Goal: Navigation & Orientation: Find specific page/section

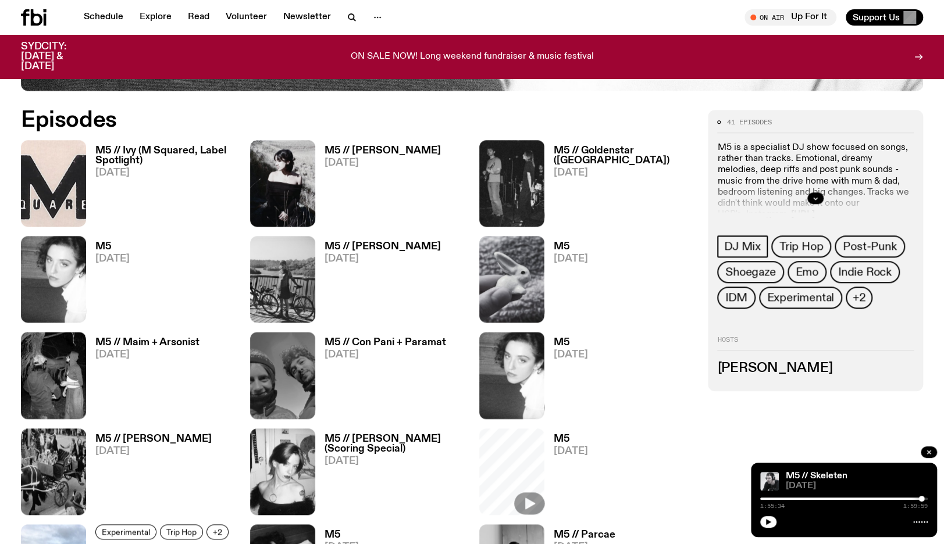
scroll to position [587, 0]
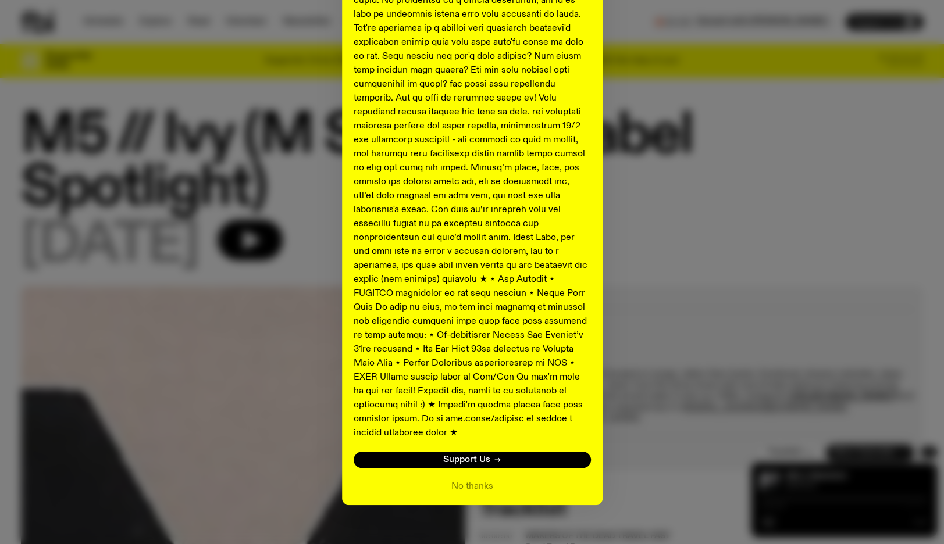
scroll to position [474, 0]
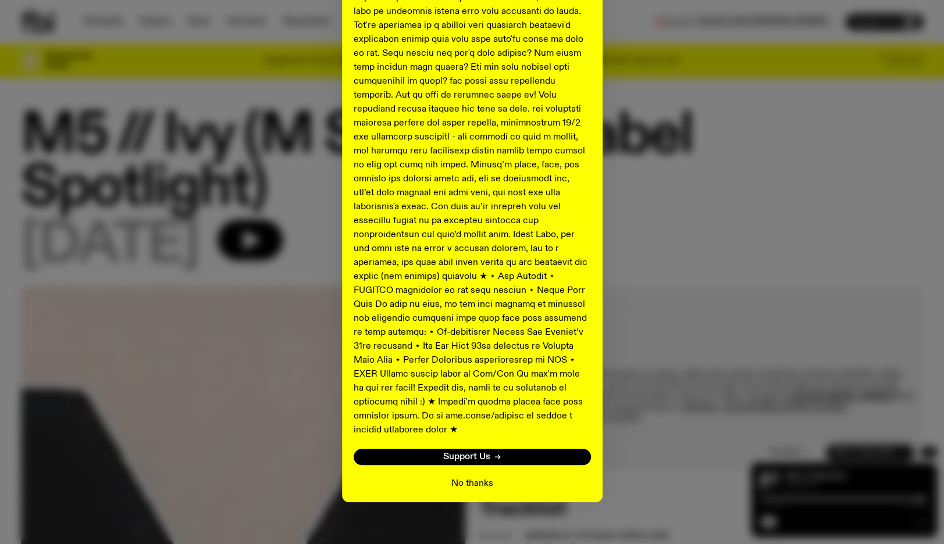
click at [464, 477] on button "No thanks" at bounding box center [472, 484] width 42 height 14
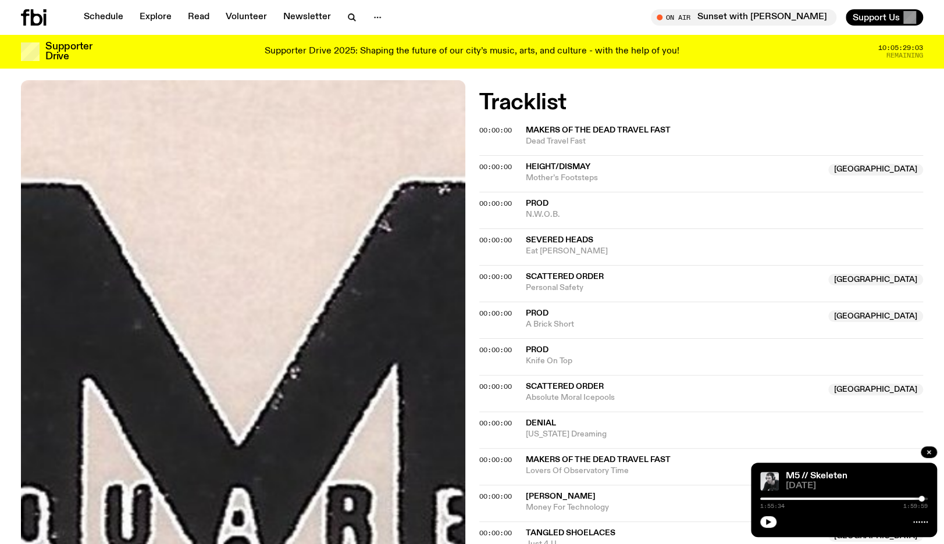
scroll to position [348, 0]
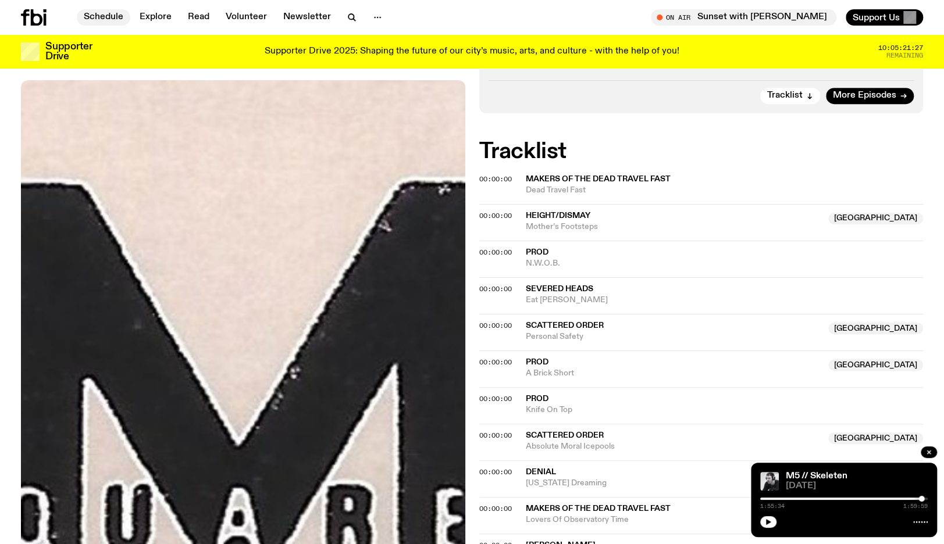
click at [105, 19] on link "Schedule" at bounding box center [104, 17] width 54 height 16
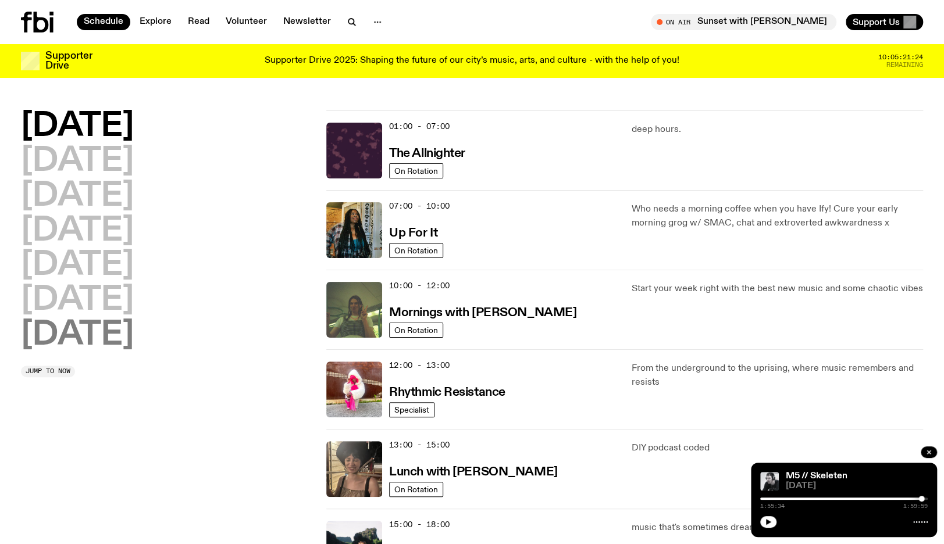
click at [50, 348] on h2 "Sunday" at bounding box center [77, 335] width 113 height 33
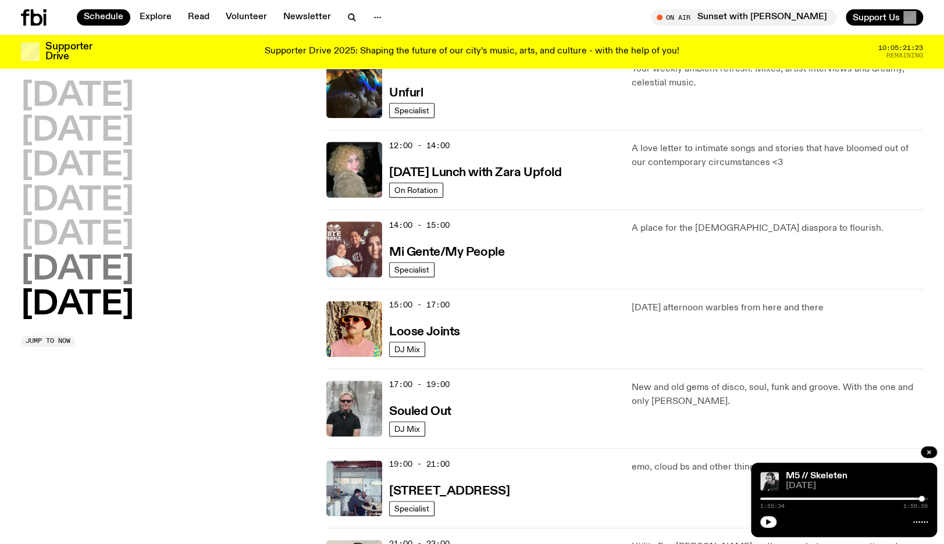
click at [59, 269] on h2 "Saturday" at bounding box center [77, 270] width 113 height 33
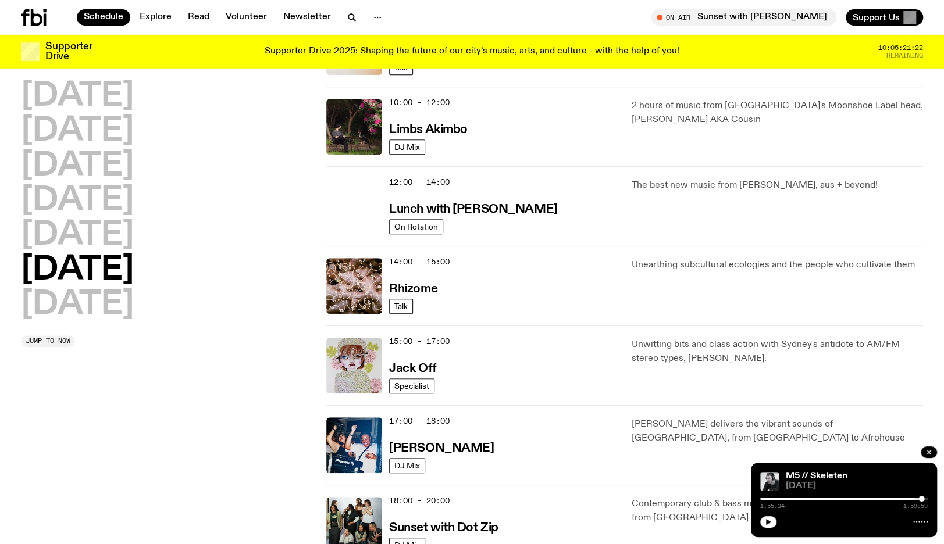
drag, startPoint x: 59, startPoint y: 269, endPoint x: 323, endPoint y: 294, distance: 265.3
click at [318, 292] on div "Monday Tuesday Wednesday Thursday Friday Saturday Sunday Jump to now 00:00 - 02…" at bounding box center [472, 246] width 944 height 957
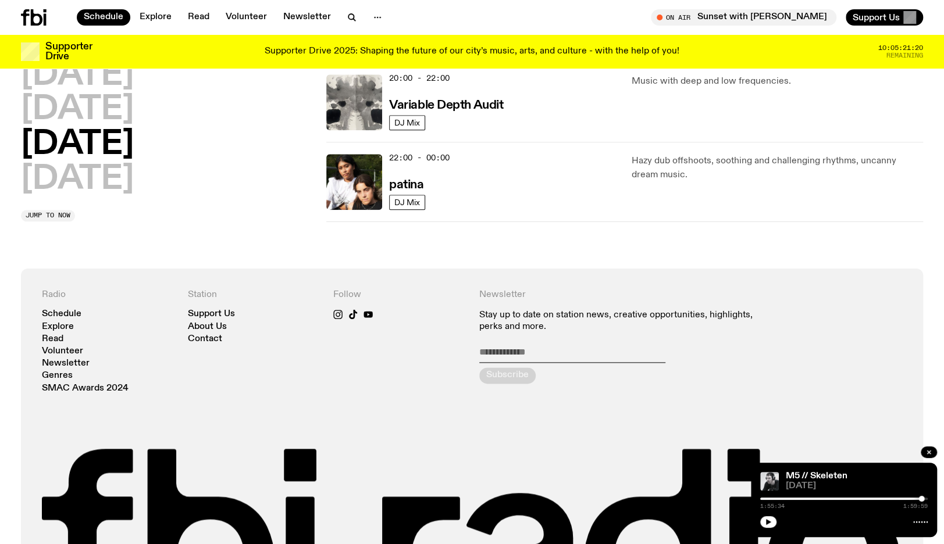
scroll to position [831, 0]
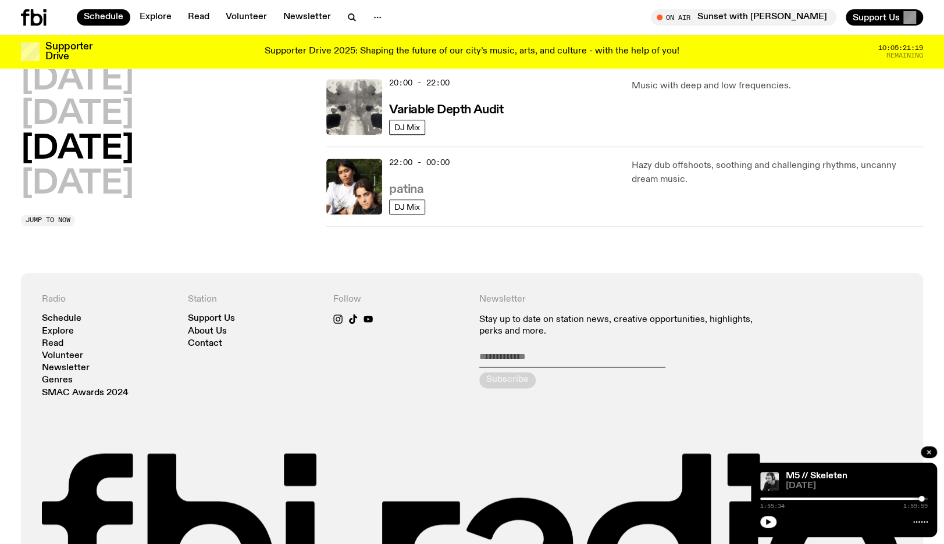
click at [408, 186] on h3 "patina" at bounding box center [406, 190] width 34 height 12
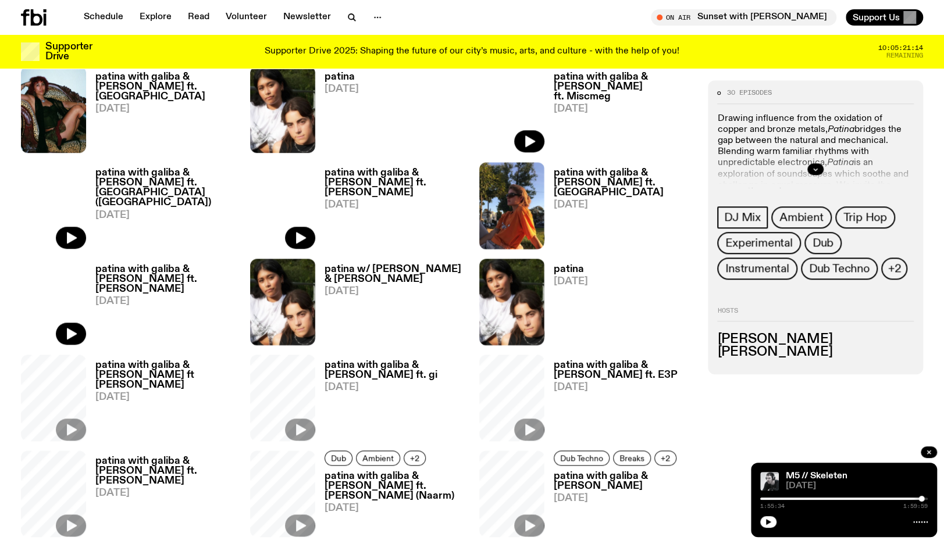
scroll to position [631, 0]
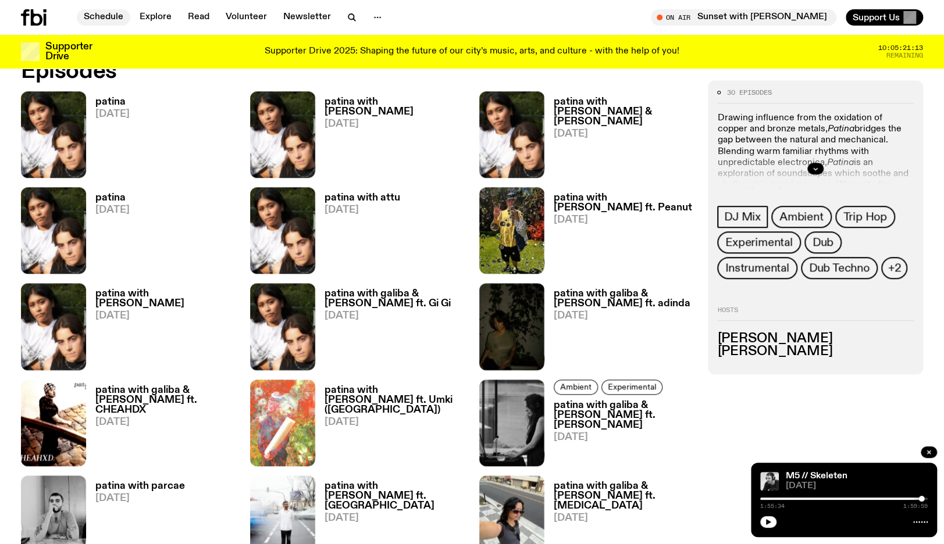
click at [101, 14] on link "Schedule" at bounding box center [104, 17] width 54 height 16
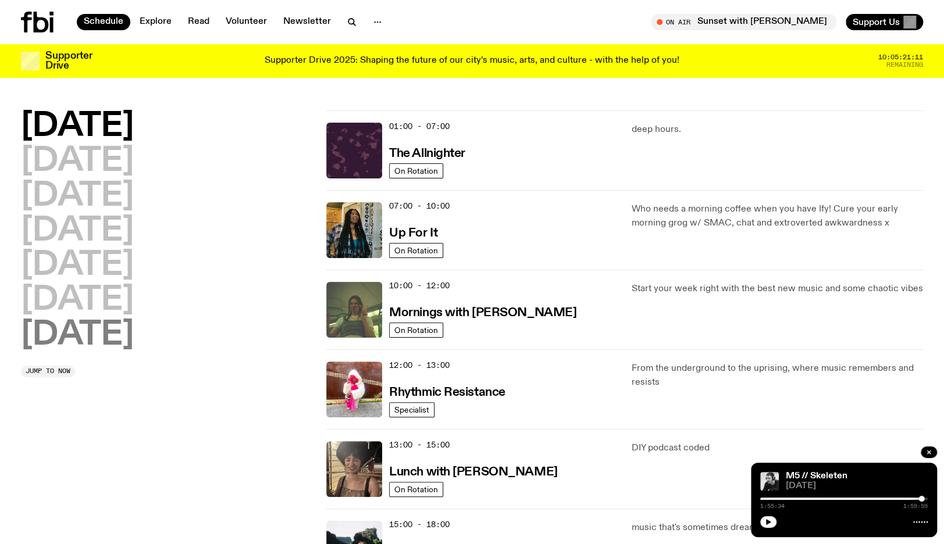
click at [104, 347] on h2 "Sunday" at bounding box center [77, 335] width 113 height 33
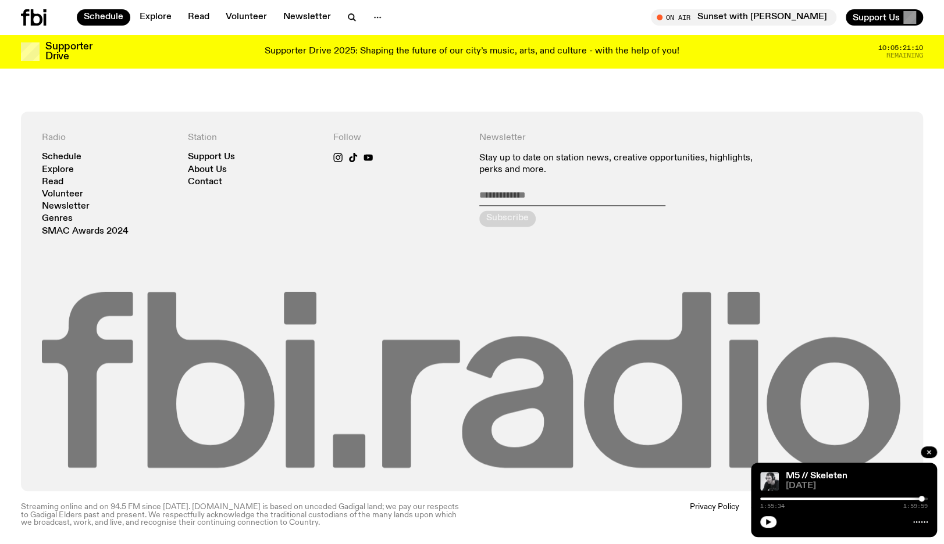
scroll to position [855, 0]
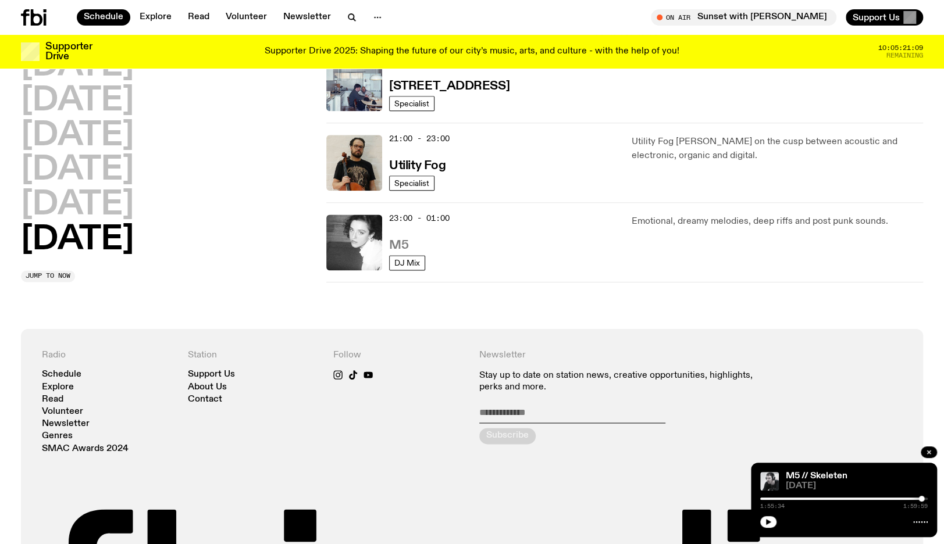
click at [393, 240] on h3 "M5" at bounding box center [398, 246] width 19 height 12
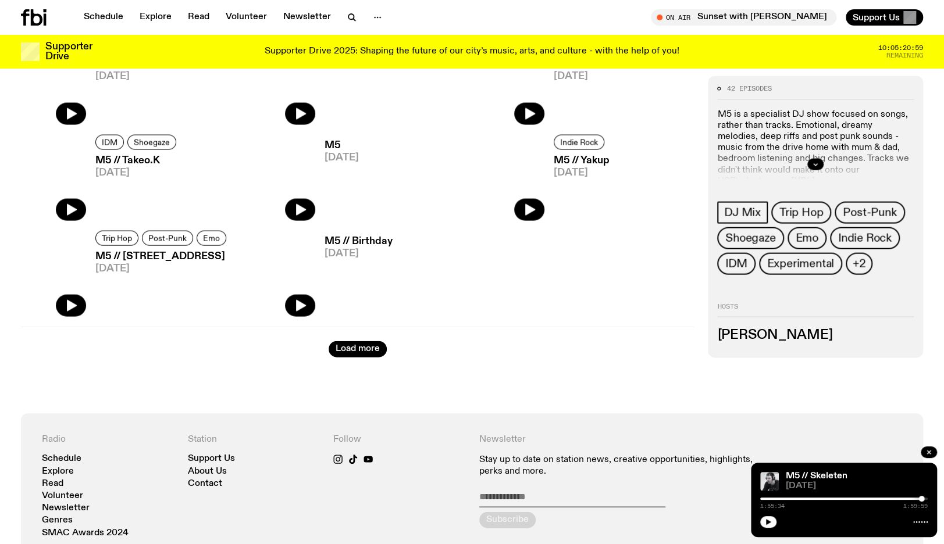
scroll to position [1443, 0]
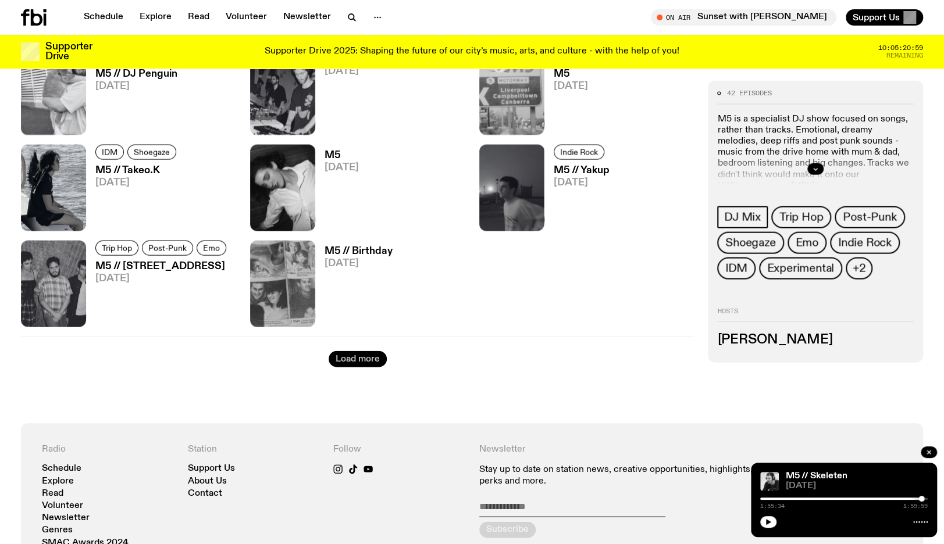
click at [355, 356] on button "Load more" at bounding box center [358, 359] width 58 height 16
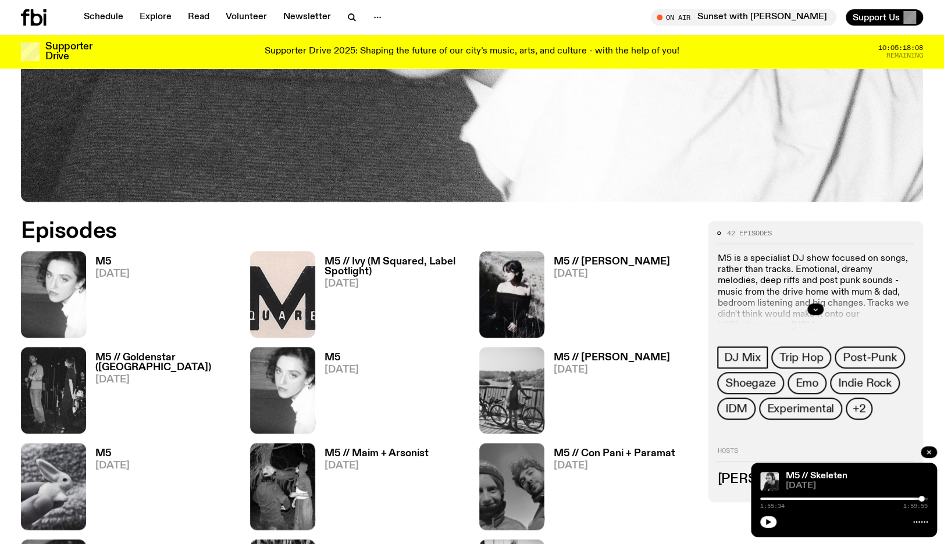
scroll to position [472, 0]
